Goal: Navigation & Orientation: Find specific page/section

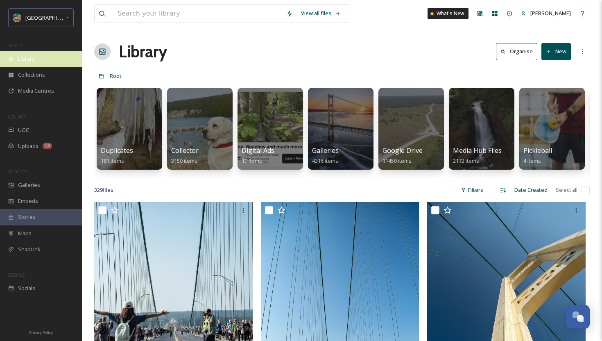
click at [50, 60] on div "Library" at bounding box center [41, 59] width 82 height 16
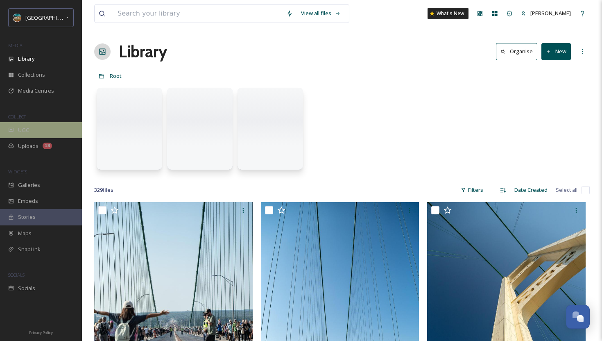
click at [43, 131] on div "UGC" at bounding box center [41, 130] width 82 height 16
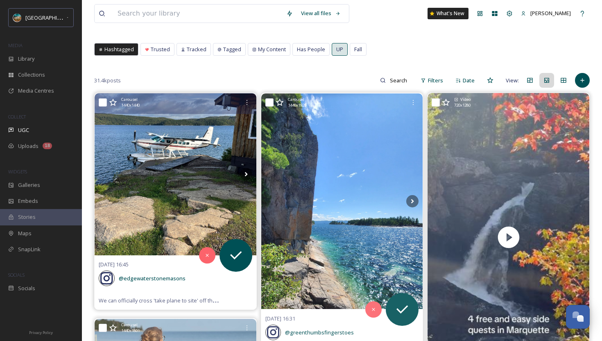
scroll to position [45, 0]
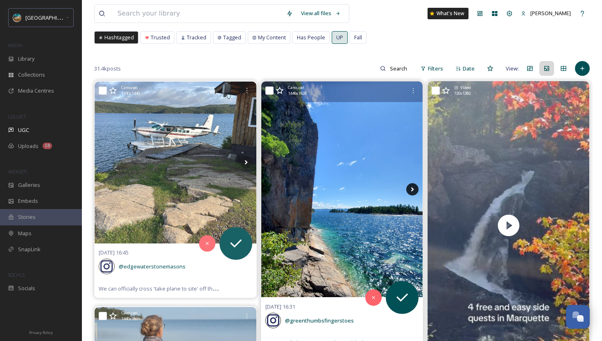
click at [416, 190] on icon at bounding box center [412, 189] width 12 height 12
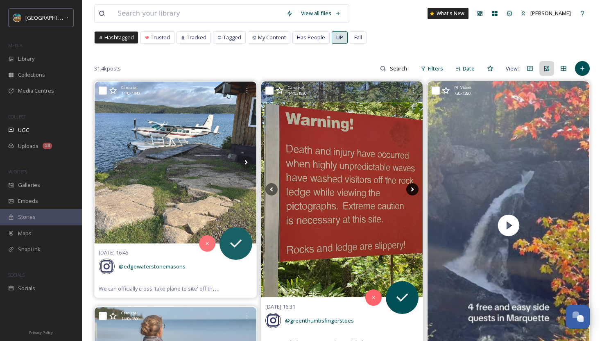
click at [416, 190] on icon at bounding box center [412, 189] width 12 height 12
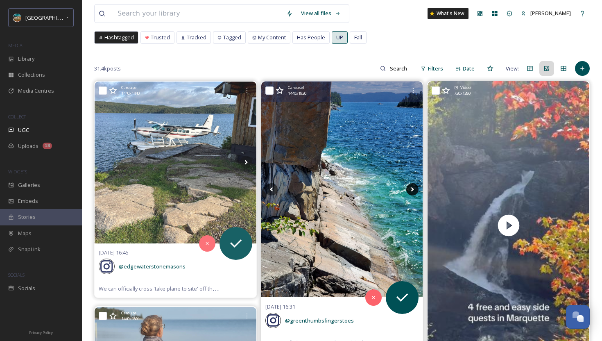
click at [416, 190] on icon at bounding box center [412, 189] width 12 height 12
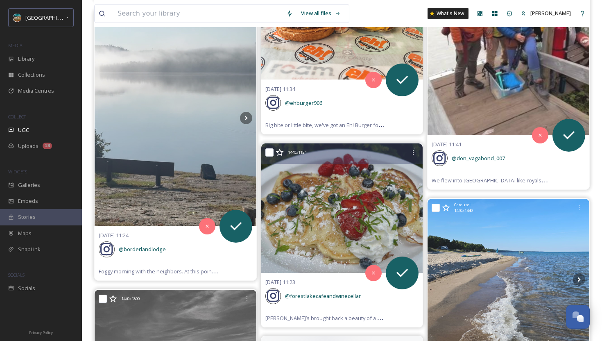
scroll to position [2323, 0]
